Goal: Task Accomplishment & Management: Manage account settings

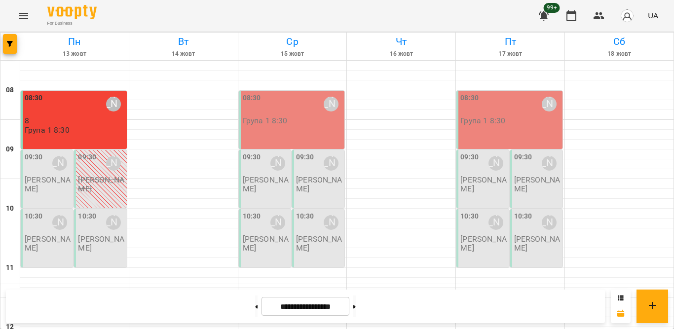
click at [27, 182] on p "[PERSON_NAME]" at bounding box center [48, 184] width 46 height 17
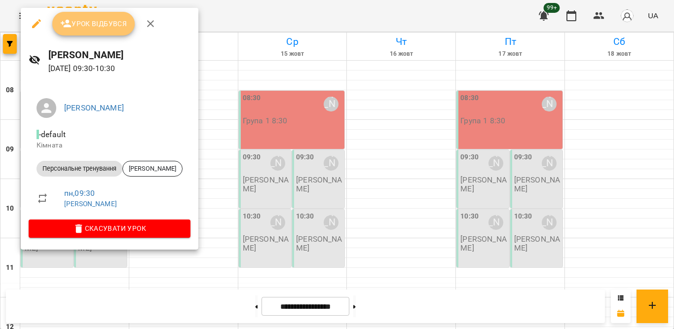
click at [121, 24] on span "Урок відбувся" at bounding box center [93, 24] width 67 height 12
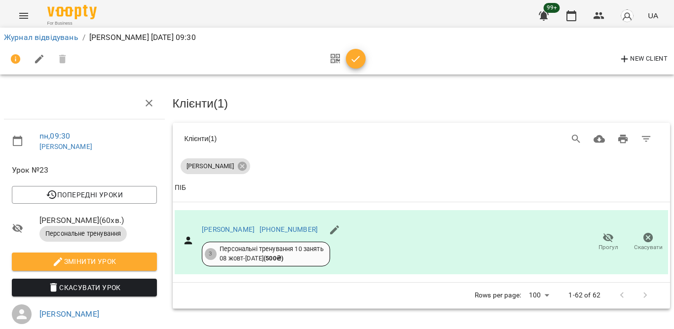
click at [358, 63] on icon "button" at bounding box center [356, 59] width 12 height 12
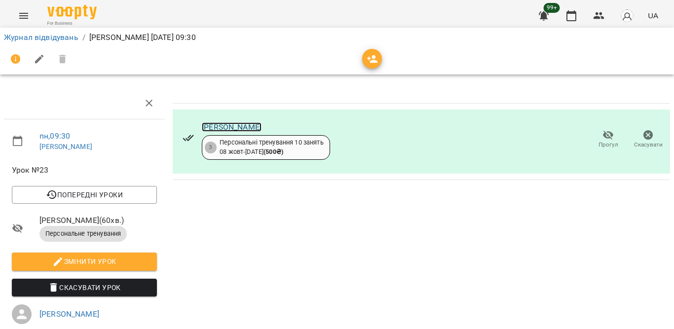
click at [221, 128] on link "[PERSON_NAME]" at bounding box center [232, 126] width 60 height 9
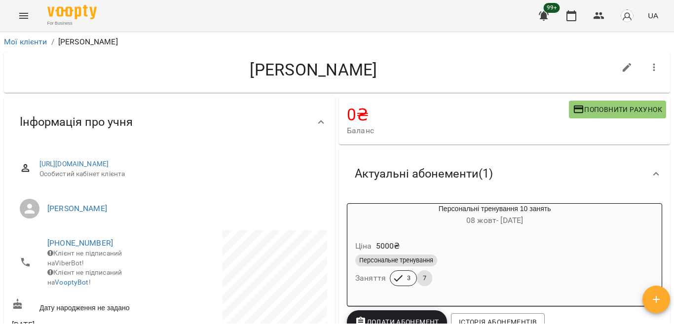
click at [480, 266] on div "Персональне тренування" at bounding box center [494, 261] width 279 height 12
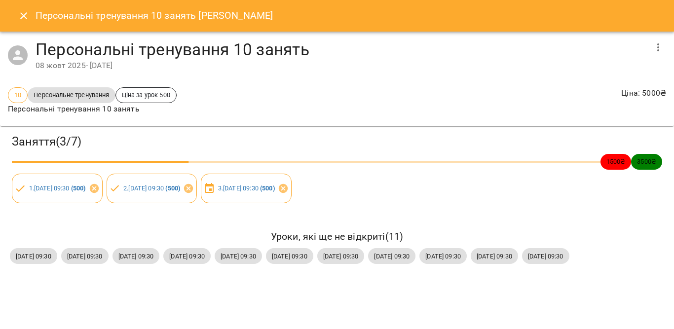
click at [654, 47] on icon "button" at bounding box center [658, 47] width 12 height 12
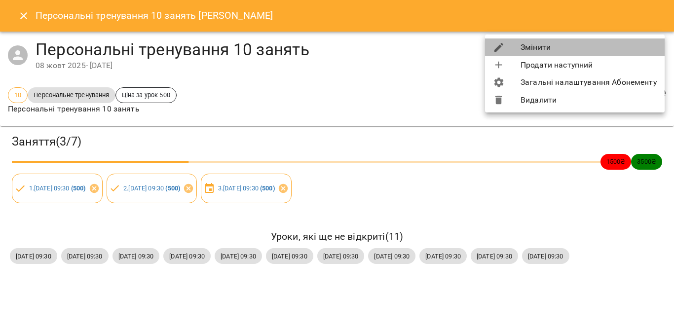
click at [553, 46] on li "Змінити" at bounding box center [575, 47] width 180 height 18
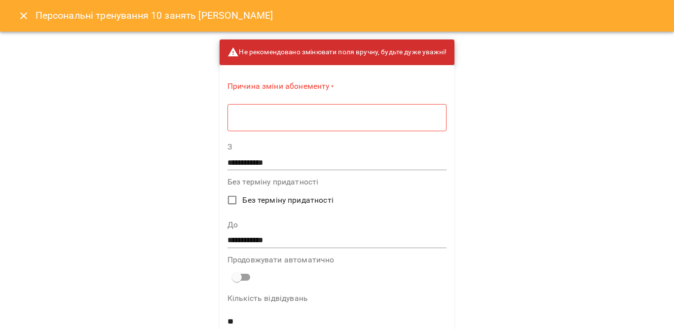
click at [381, 110] on div "* ​" at bounding box center [336, 118] width 219 height 28
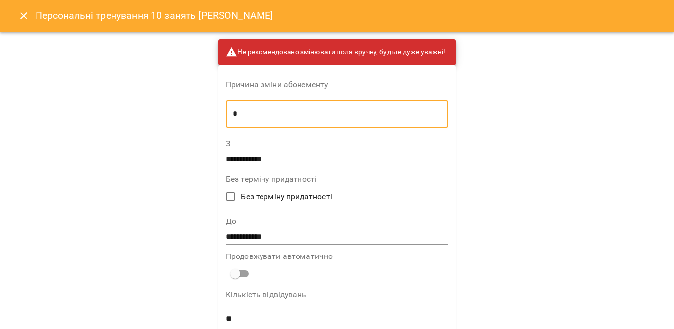
type textarea "*"
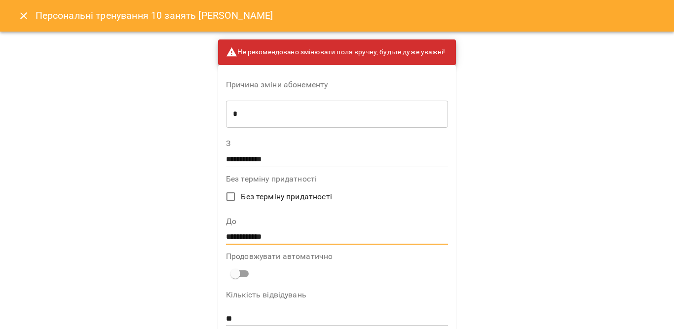
click at [281, 230] on input "**********" at bounding box center [337, 237] width 222 height 16
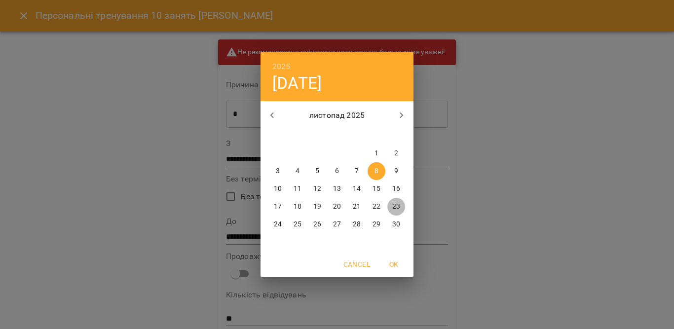
click at [396, 208] on p "23" at bounding box center [396, 207] width 8 height 10
type input "**********"
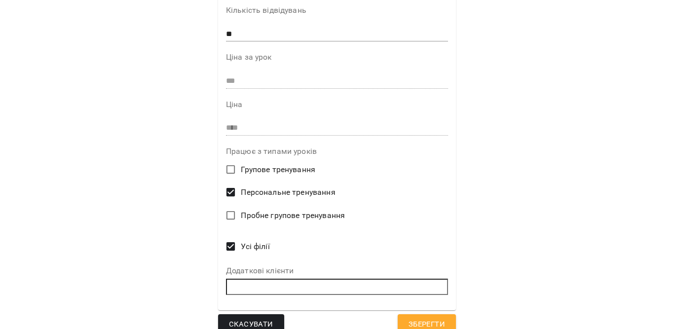
scroll to position [299, 0]
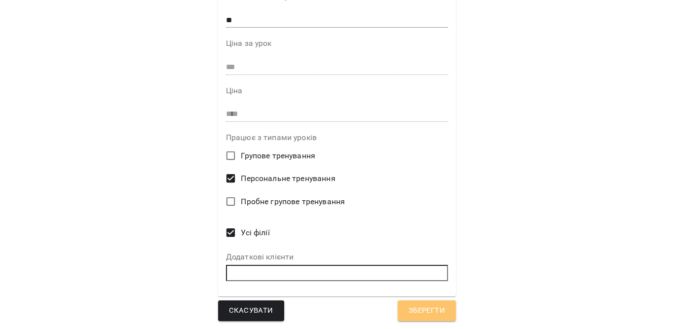
click at [424, 307] on span "Зберегти" at bounding box center [427, 310] width 37 height 13
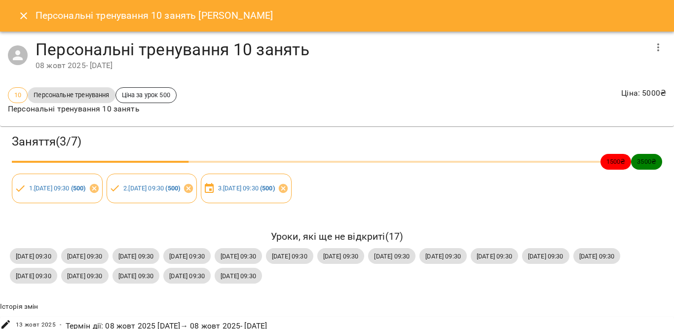
click at [580, 145] on h3 "Заняття ( 3 / 7 )" at bounding box center [337, 141] width 650 height 15
click at [21, 18] on icon "Close" at bounding box center [24, 16] width 12 height 12
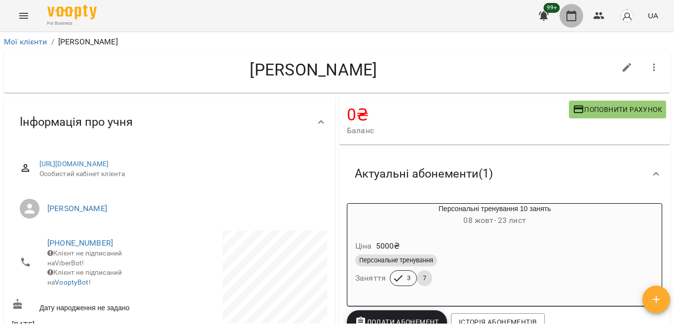
click at [561, 19] on button "button" at bounding box center [572, 16] width 24 height 24
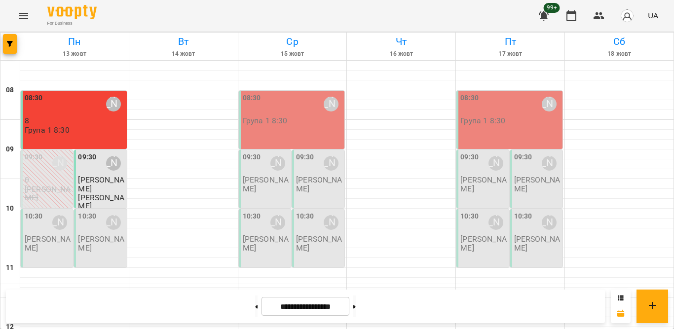
click at [36, 241] on p "[PERSON_NAME]" at bounding box center [48, 243] width 46 height 17
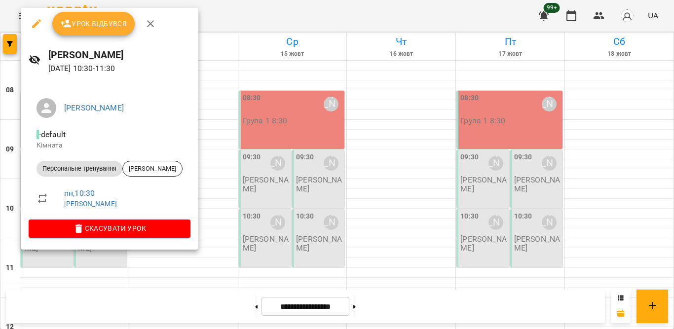
click at [117, 23] on span "Урок відбувся" at bounding box center [93, 24] width 67 height 12
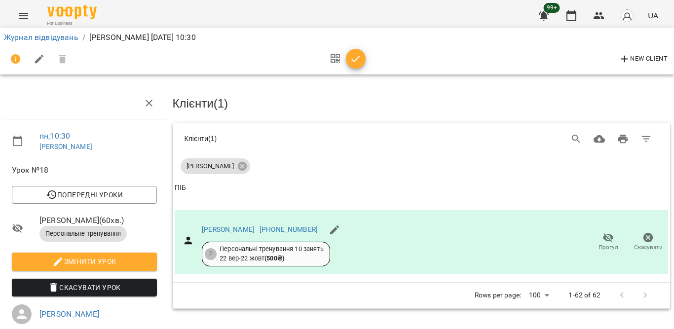
click at [353, 61] on icon "button" at bounding box center [356, 59] width 8 height 6
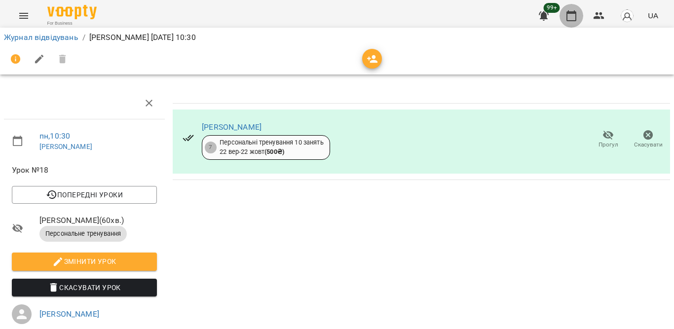
click at [571, 14] on icon "button" at bounding box center [571, 16] width 12 height 12
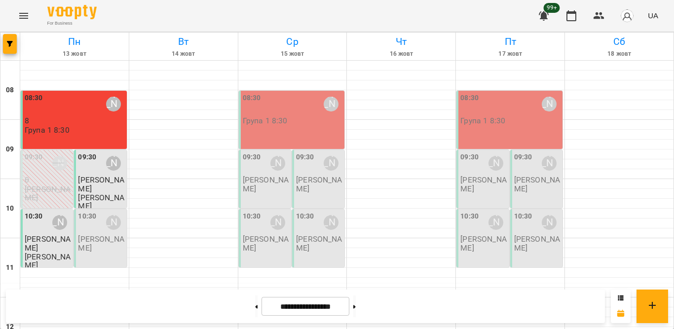
click at [100, 238] on p "[PERSON_NAME]" at bounding box center [101, 243] width 46 height 17
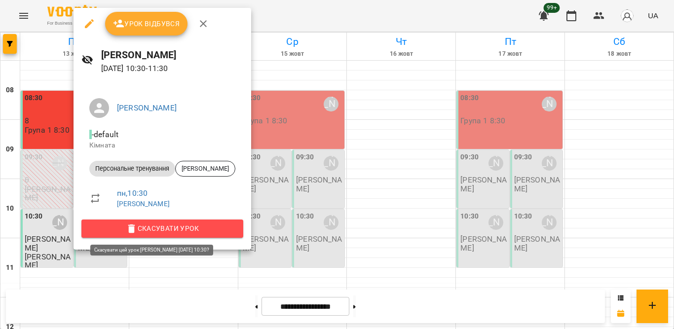
click at [195, 229] on span "Скасувати Урок" at bounding box center [162, 229] width 146 height 12
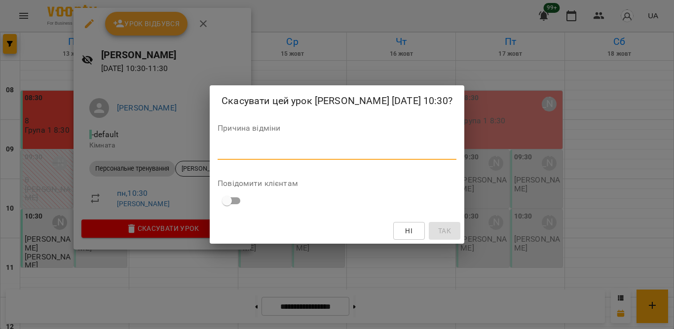
click at [335, 155] on textarea at bounding box center [337, 151] width 239 height 9
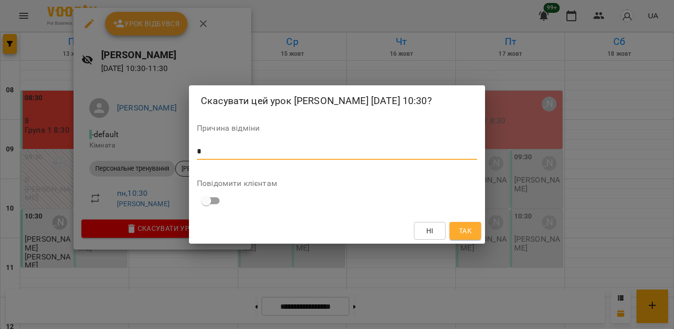
type textarea "*"
click at [474, 239] on button "Так" at bounding box center [465, 231] width 32 height 18
